Goal: Transaction & Acquisition: Obtain resource

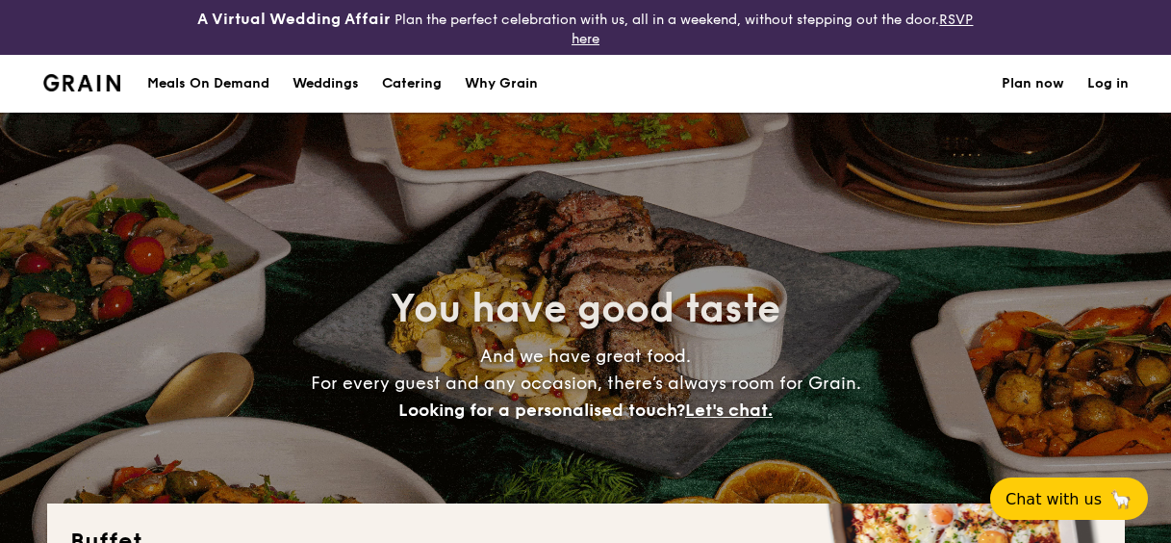
select select
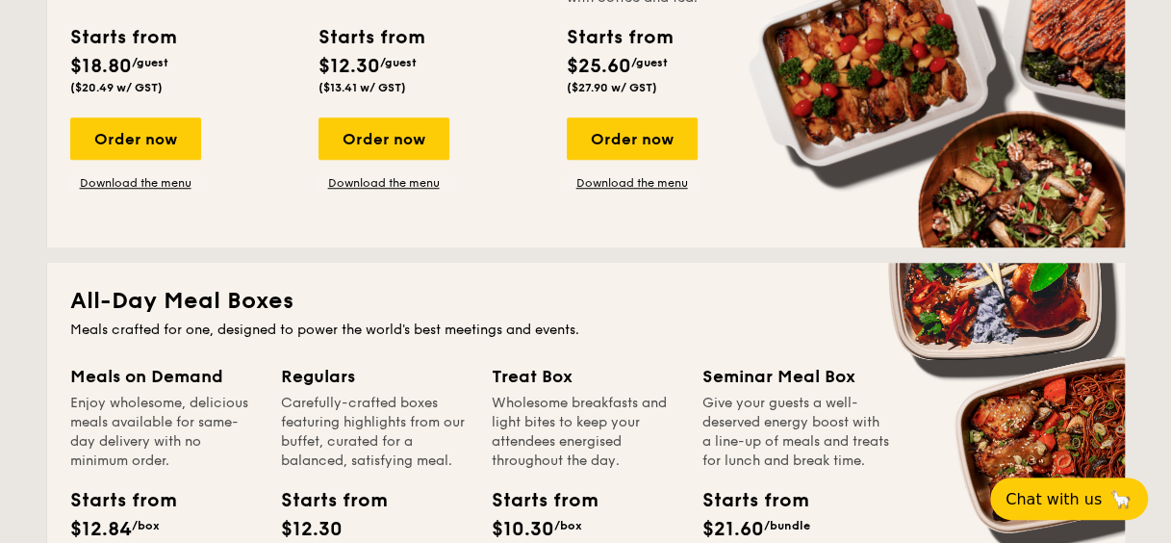
scroll to position [689, 0]
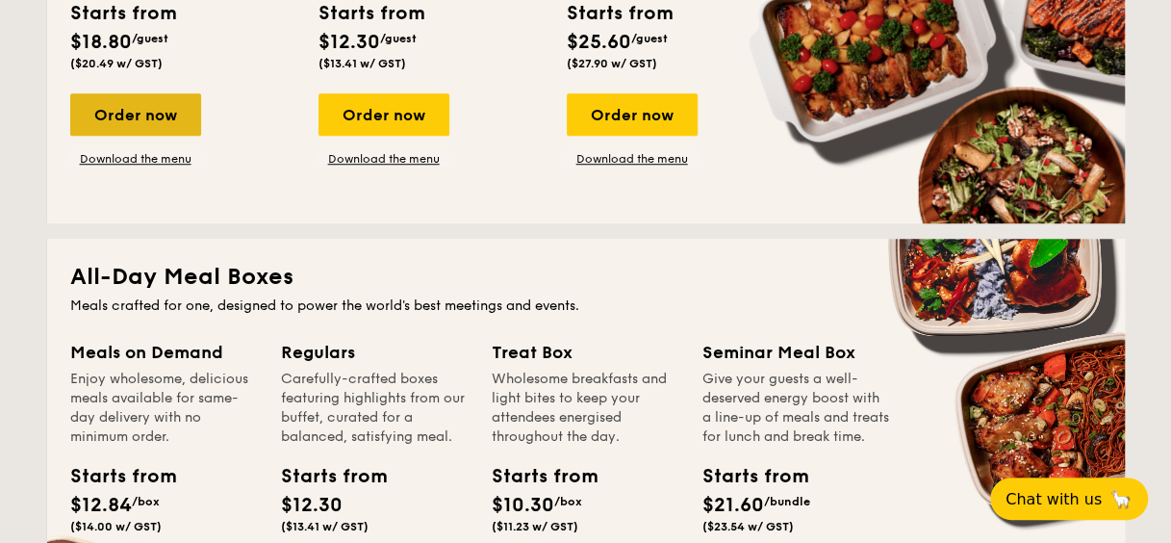
click at [132, 119] on div "Order now" at bounding box center [135, 114] width 131 height 42
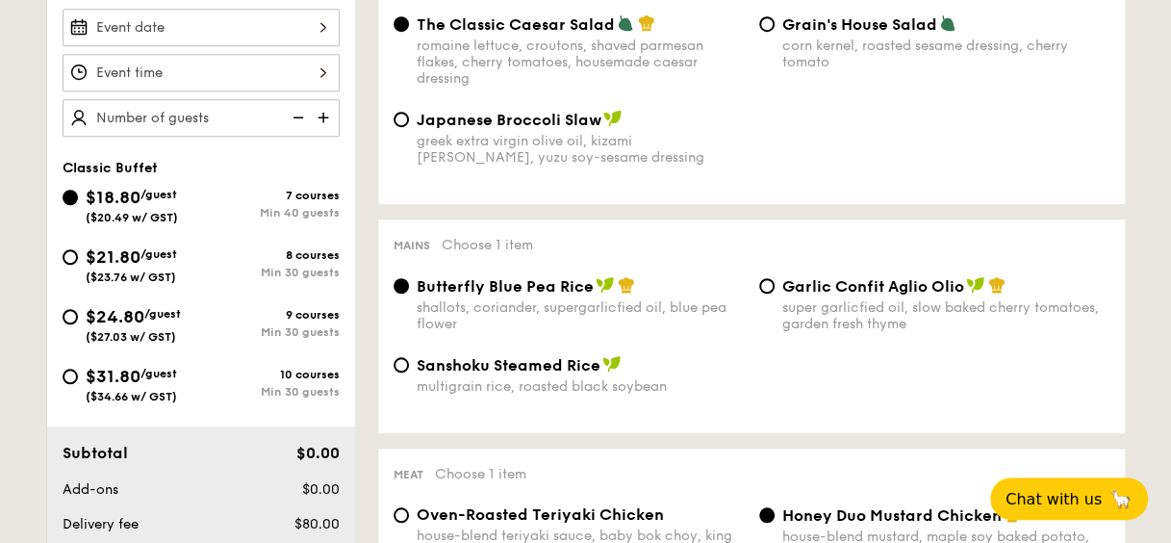
scroll to position [647, 0]
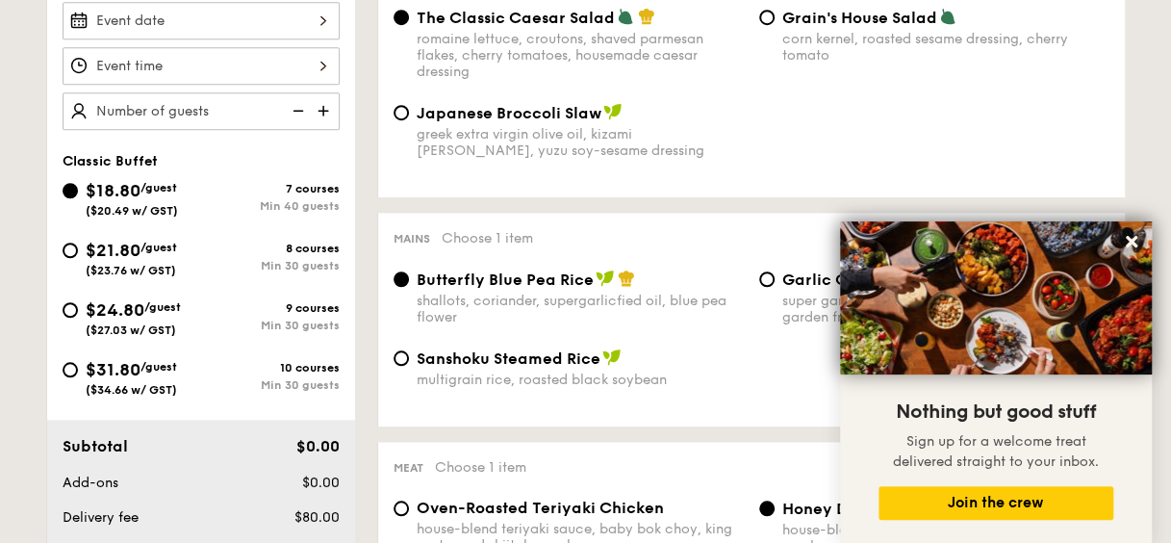
click at [1048, 125] on div "Japanese Broccoli Slaw greek extra virgin olive oil, kizami nori, ginger, yuzu …" at bounding box center [751, 142] width 731 height 79
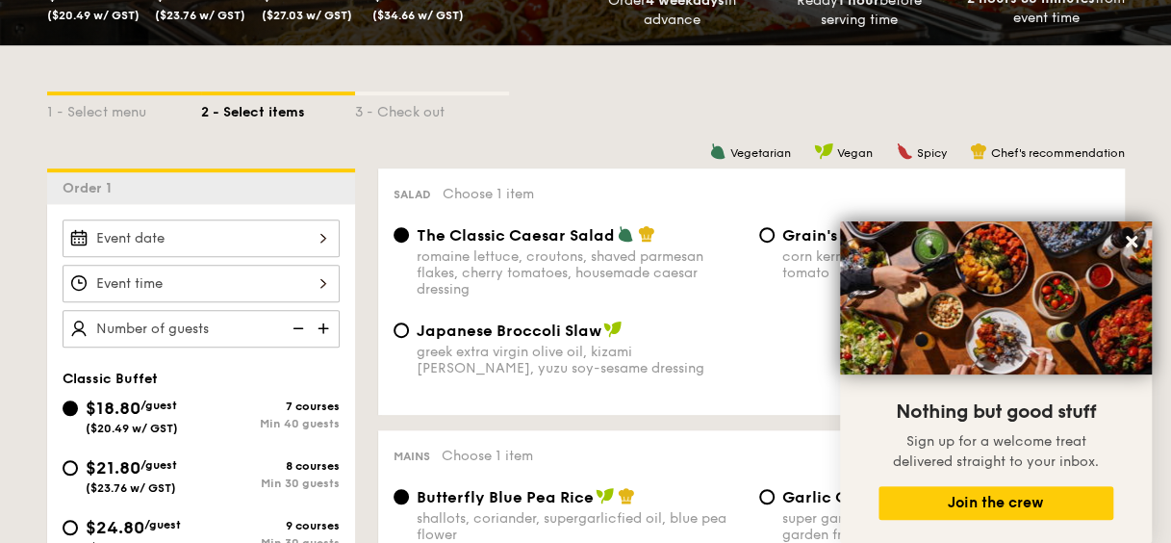
scroll to position [421, 0]
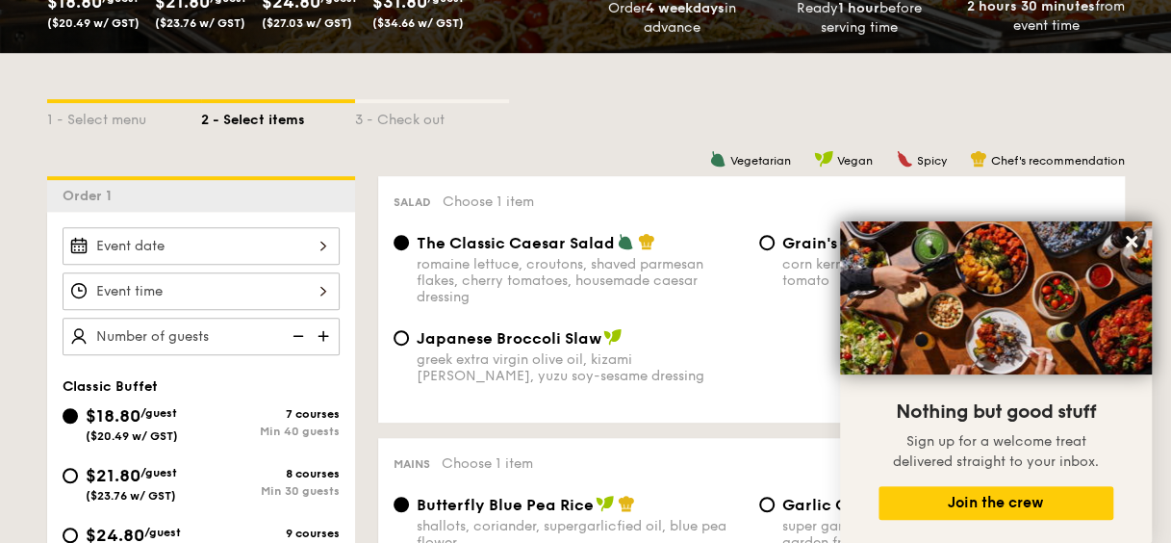
select select
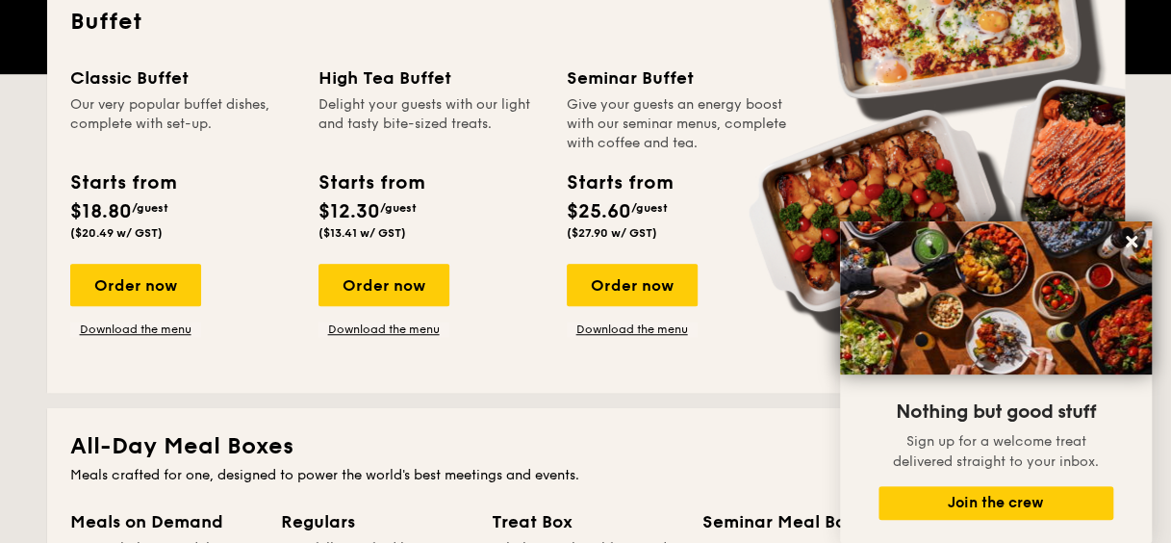
scroll to position [402, 0]
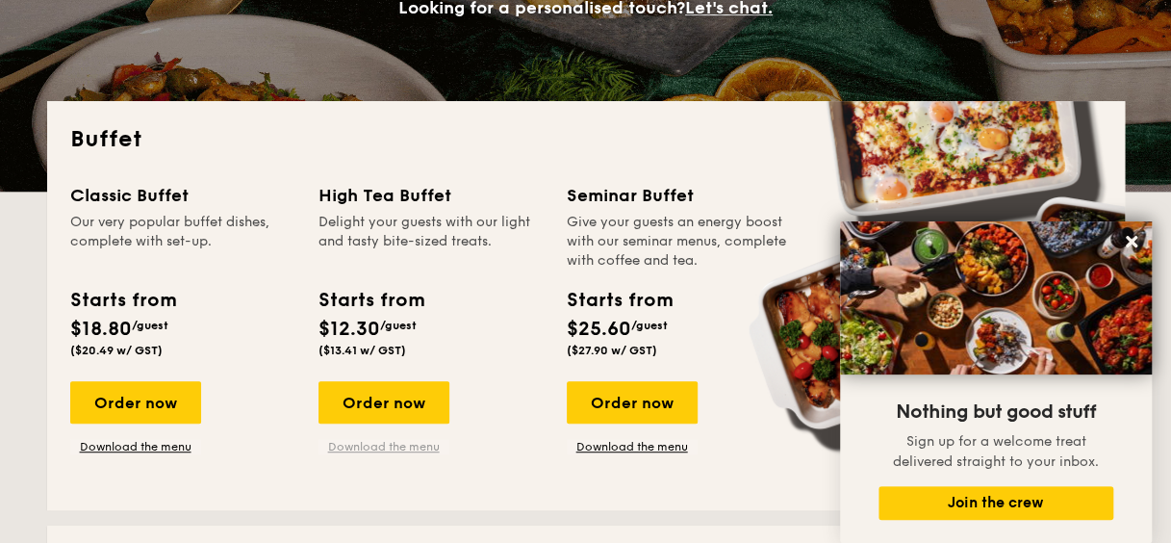
click at [398, 450] on link "Download the menu" at bounding box center [384, 446] width 131 height 15
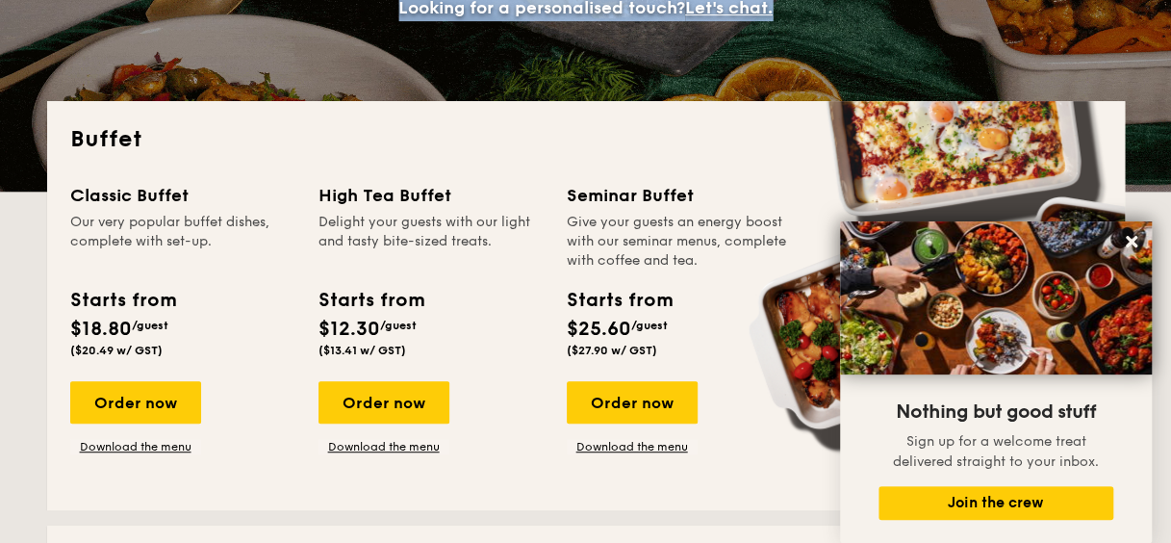
drag, startPoint x: 960, startPoint y: 2, endPoint x: 964, endPoint y: 89, distance: 87.7
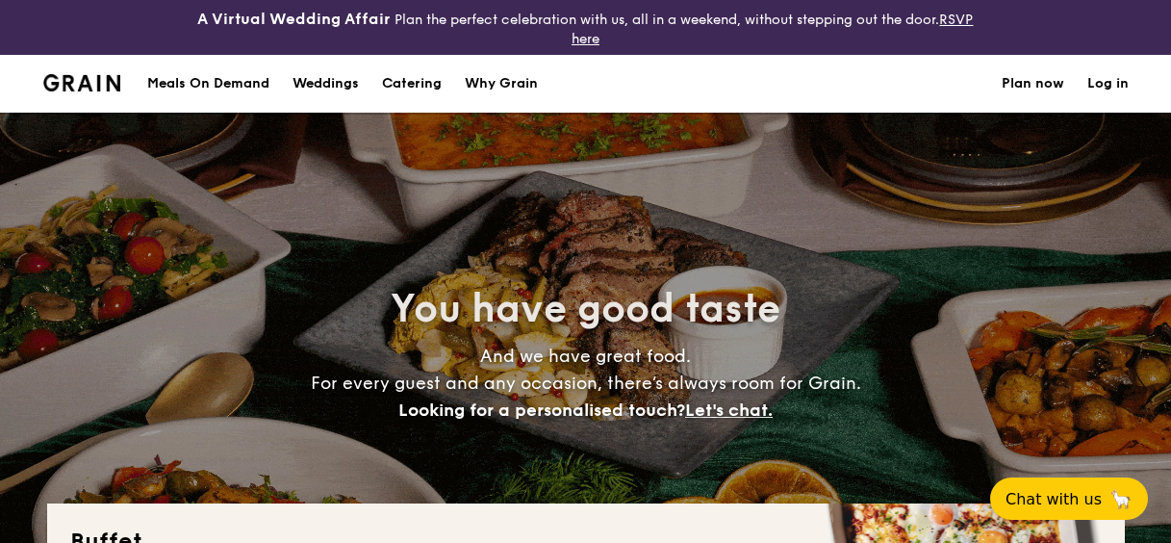
select select
click at [418, 75] on h1 "Catering" at bounding box center [412, 84] width 60 height 58
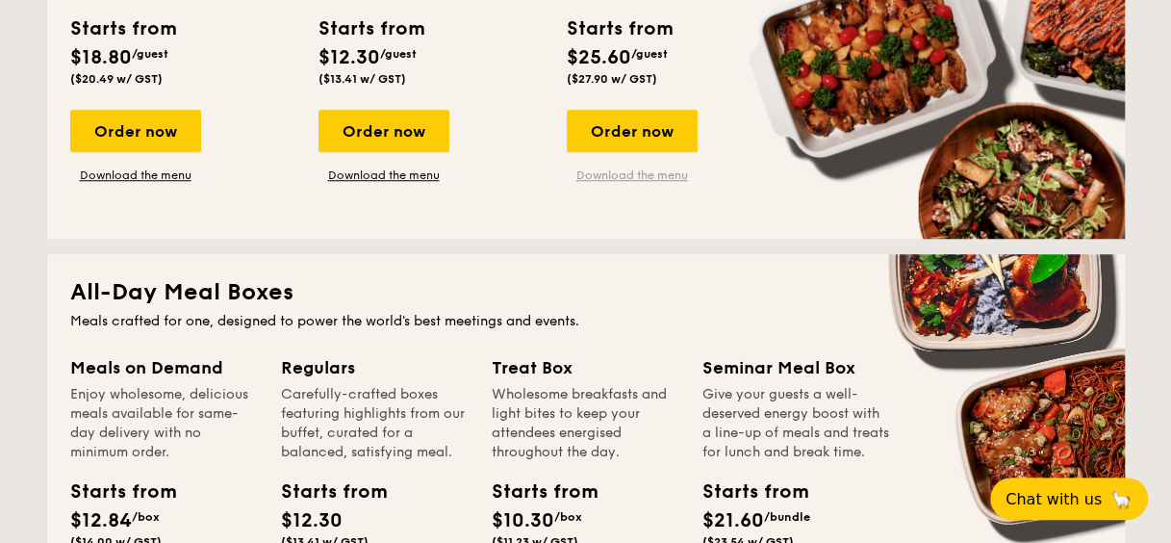
click at [645, 175] on link "Download the menu" at bounding box center [632, 174] width 131 height 15
